Goal: Transaction & Acquisition: Book appointment/travel/reservation

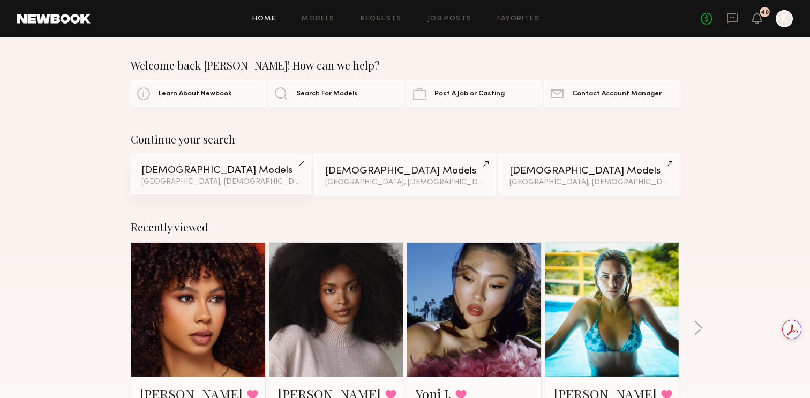
click at [204, 177] on link "Female Models Los Angeles, Hispanic / Latino" at bounding box center [221, 174] width 181 height 41
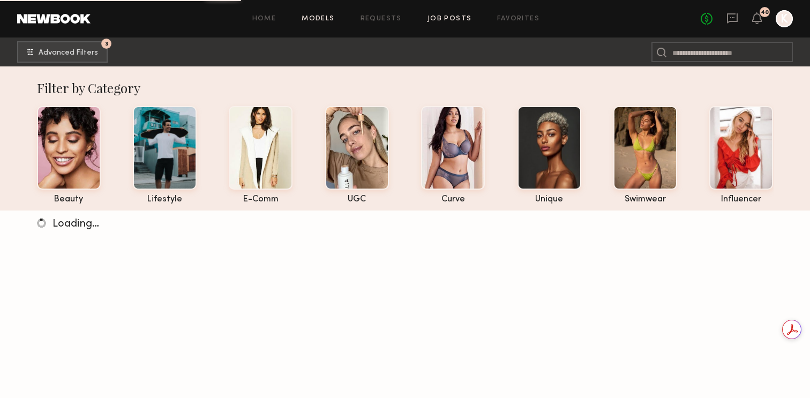
click at [444, 18] on link "Job Posts" at bounding box center [449, 19] width 44 height 7
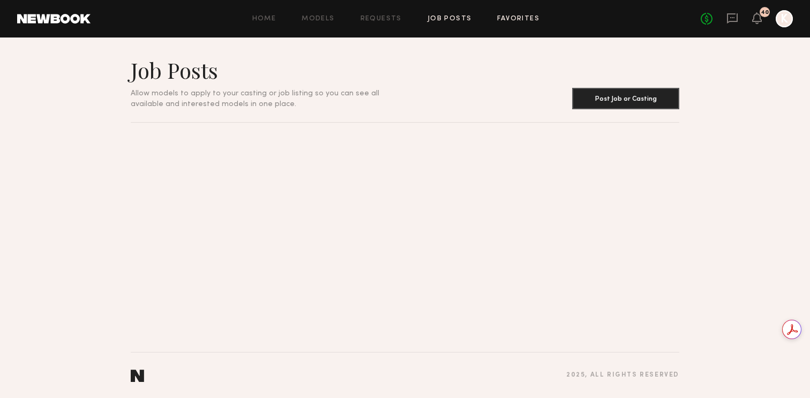
click at [514, 20] on link "Favorites" at bounding box center [518, 19] width 42 height 7
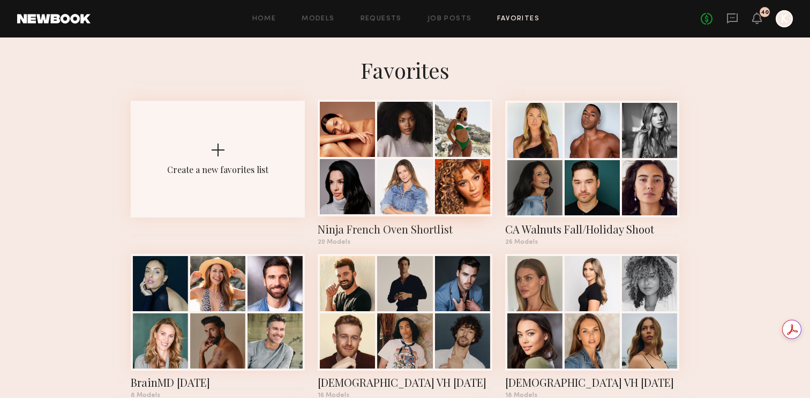
click at [420, 147] on div at bounding box center [404, 129] width 55 height 55
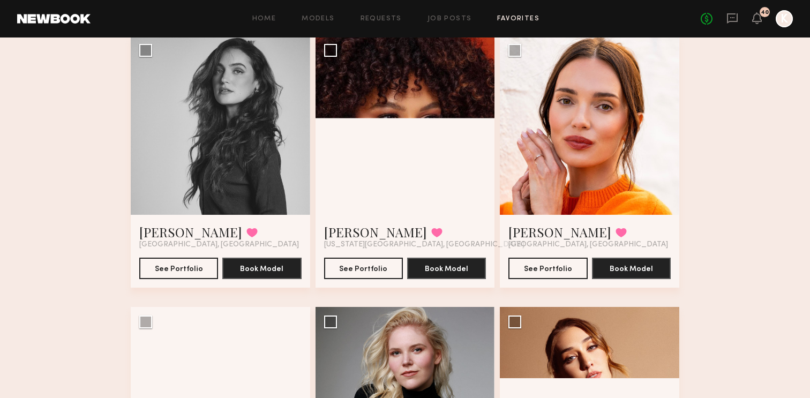
scroll to position [909, 0]
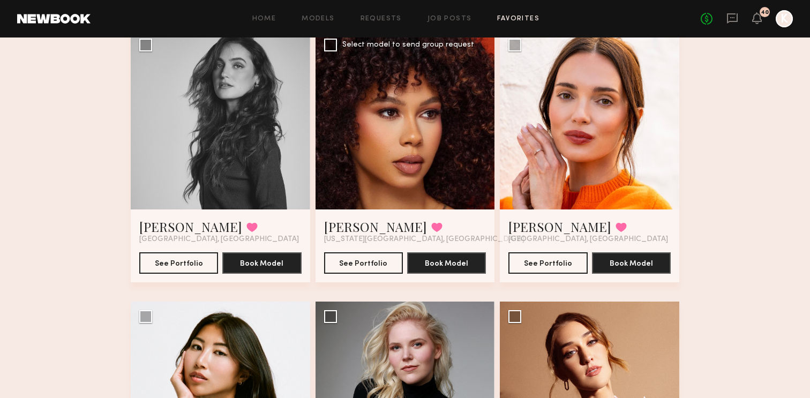
click at [396, 125] on div at bounding box center [405, 119] width 179 height 179
click at [390, 130] on div at bounding box center [405, 119] width 179 height 179
click at [380, 267] on button "See Portfolio" at bounding box center [363, 262] width 79 height 21
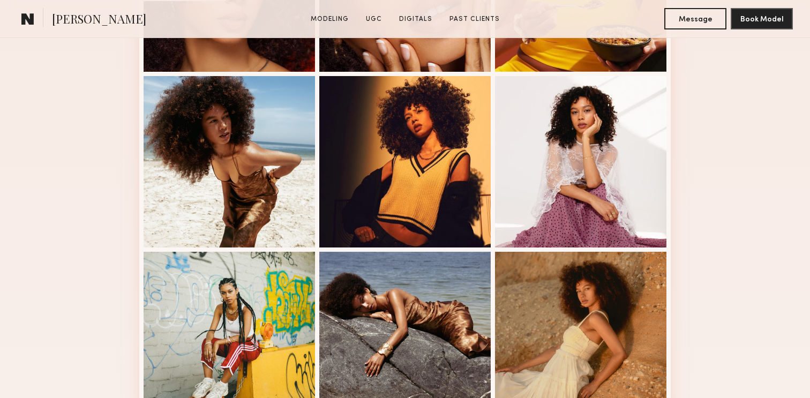
scroll to position [417, 0]
